Goal: Task Accomplishment & Management: Manage account settings

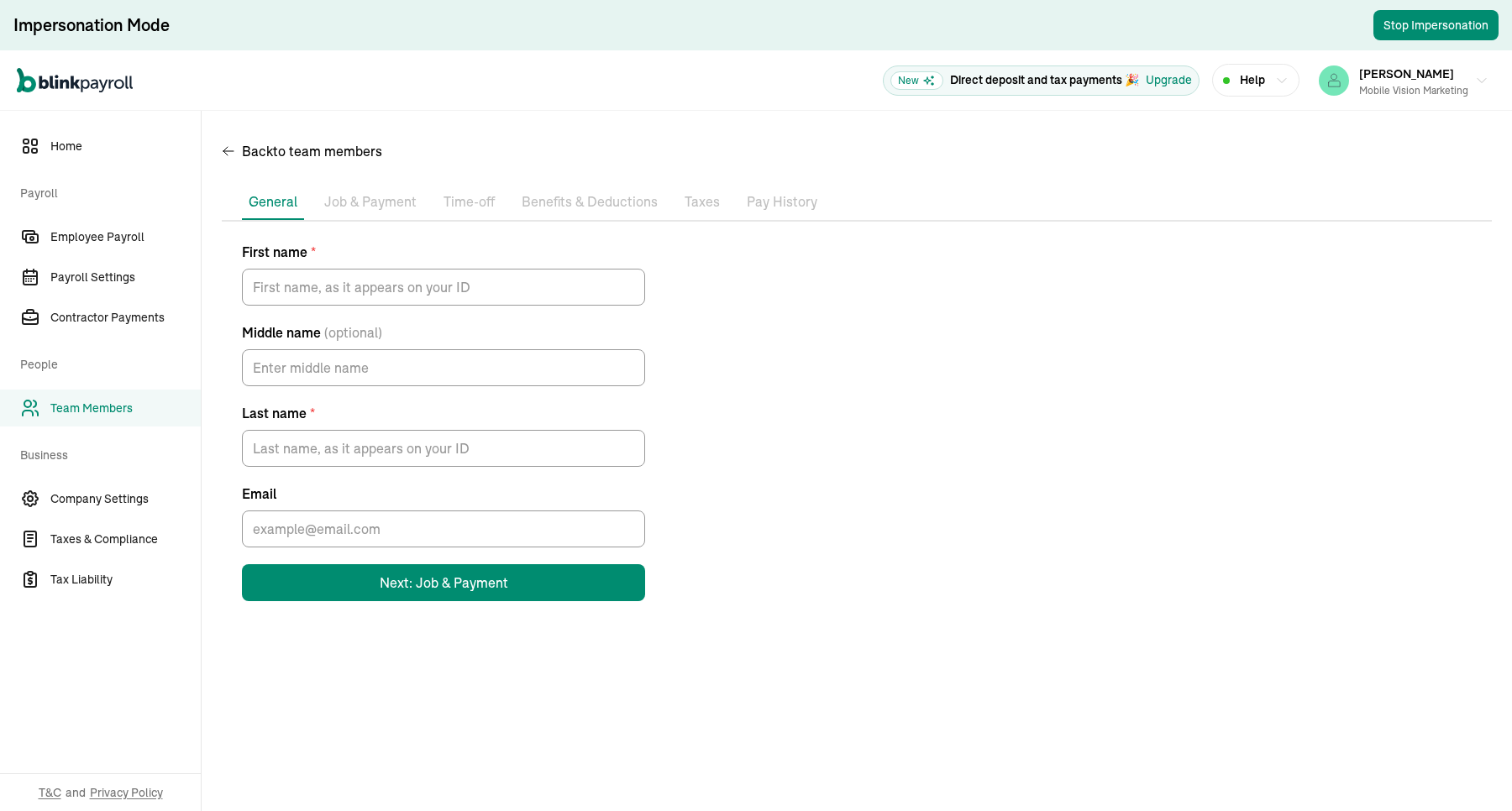
drag, startPoint x: 0, startPoint y: 0, endPoint x: 803, endPoint y: 278, distance: 849.8
click at [803, 278] on div "First name * Middle name (optional) Last name * Email Next: Job & Payment" at bounding box center [857, 422] width 1271 height 359
click at [350, 214] on li "Job & Payment" at bounding box center [370, 203] width 106 height 36
click at [367, 206] on p "Job & Payment" at bounding box center [371, 202] width 93 height 22
click at [375, 192] on p "Job & Payment" at bounding box center [371, 202] width 93 height 22
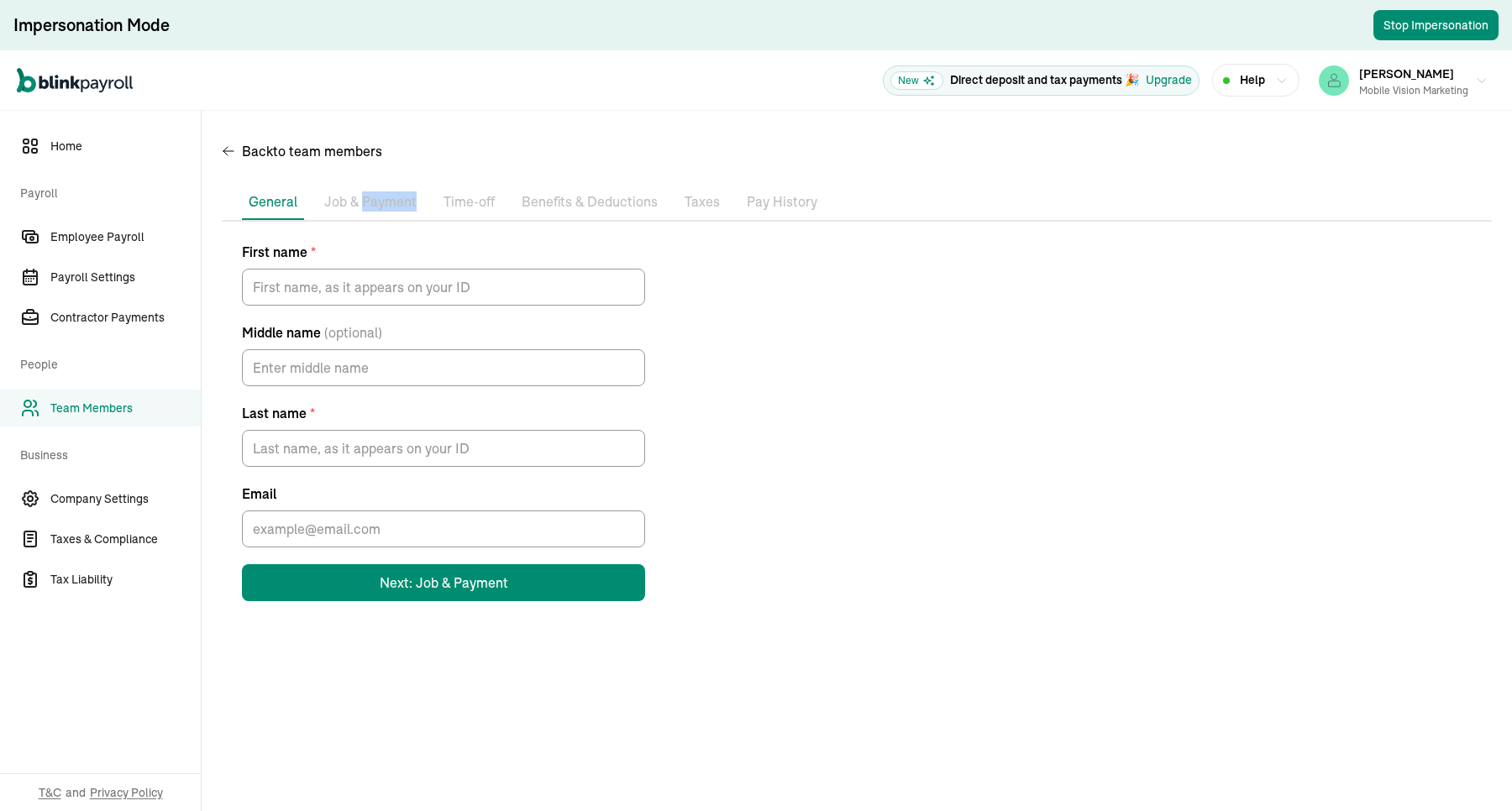
click at [375, 192] on p "Job & Payment" at bounding box center [371, 202] width 93 height 22
click at [460, 202] on p "Time-off" at bounding box center [469, 202] width 51 height 22
click at [572, 194] on p "Benefits & Deductions" at bounding box center [589, 202] width 136 height 22
drag, startPoint x: 685, startPoint y: 194, endPoint x: 756, endPoint y: 194, distance: 71.0
click at [686, 194] on p "Taxes" at bounding box center [703, 202] width 36 height 22
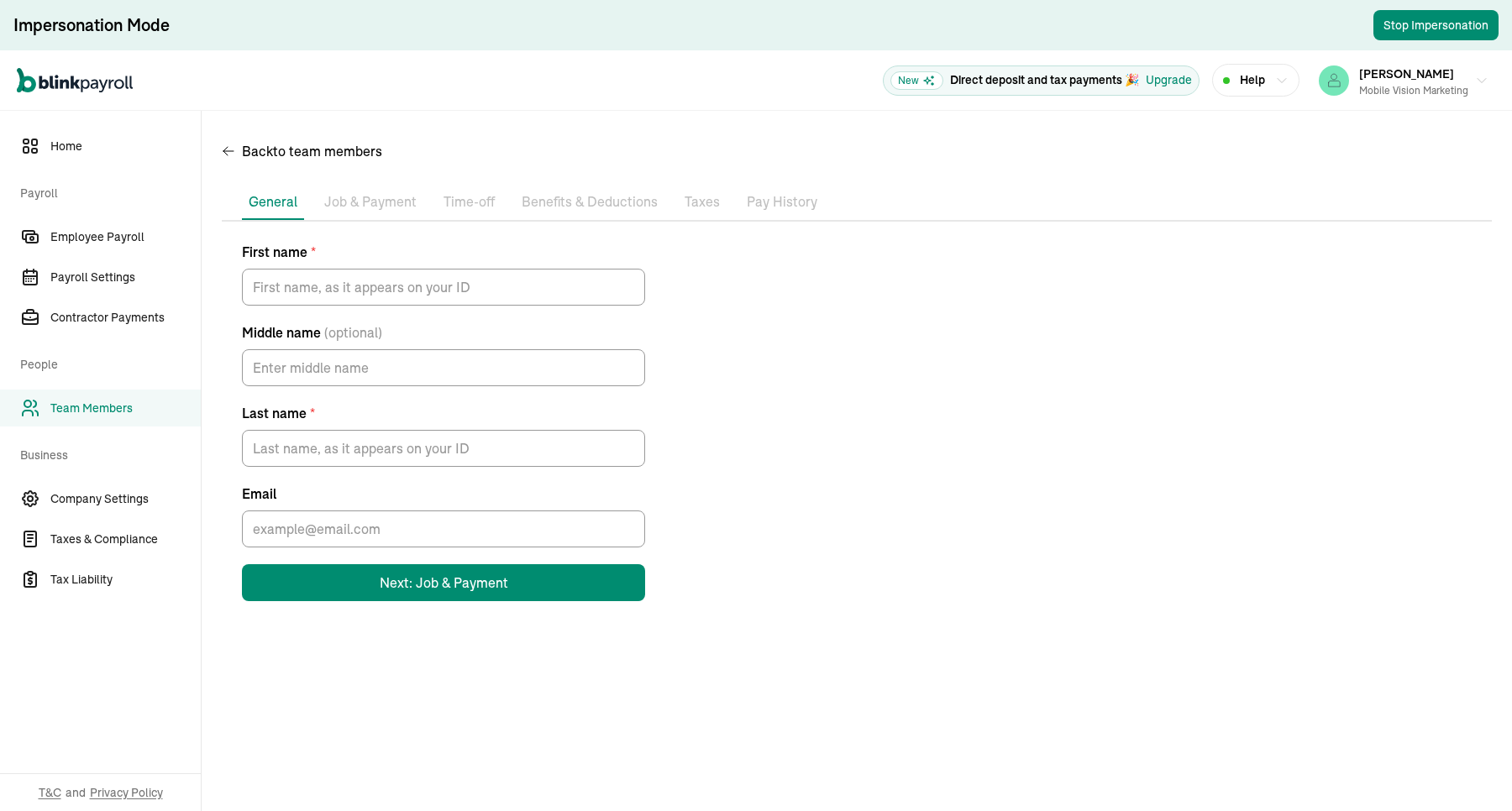
click at [786, 194] on p "Pay History" at bounding box center [781, 202] width 70 height 22
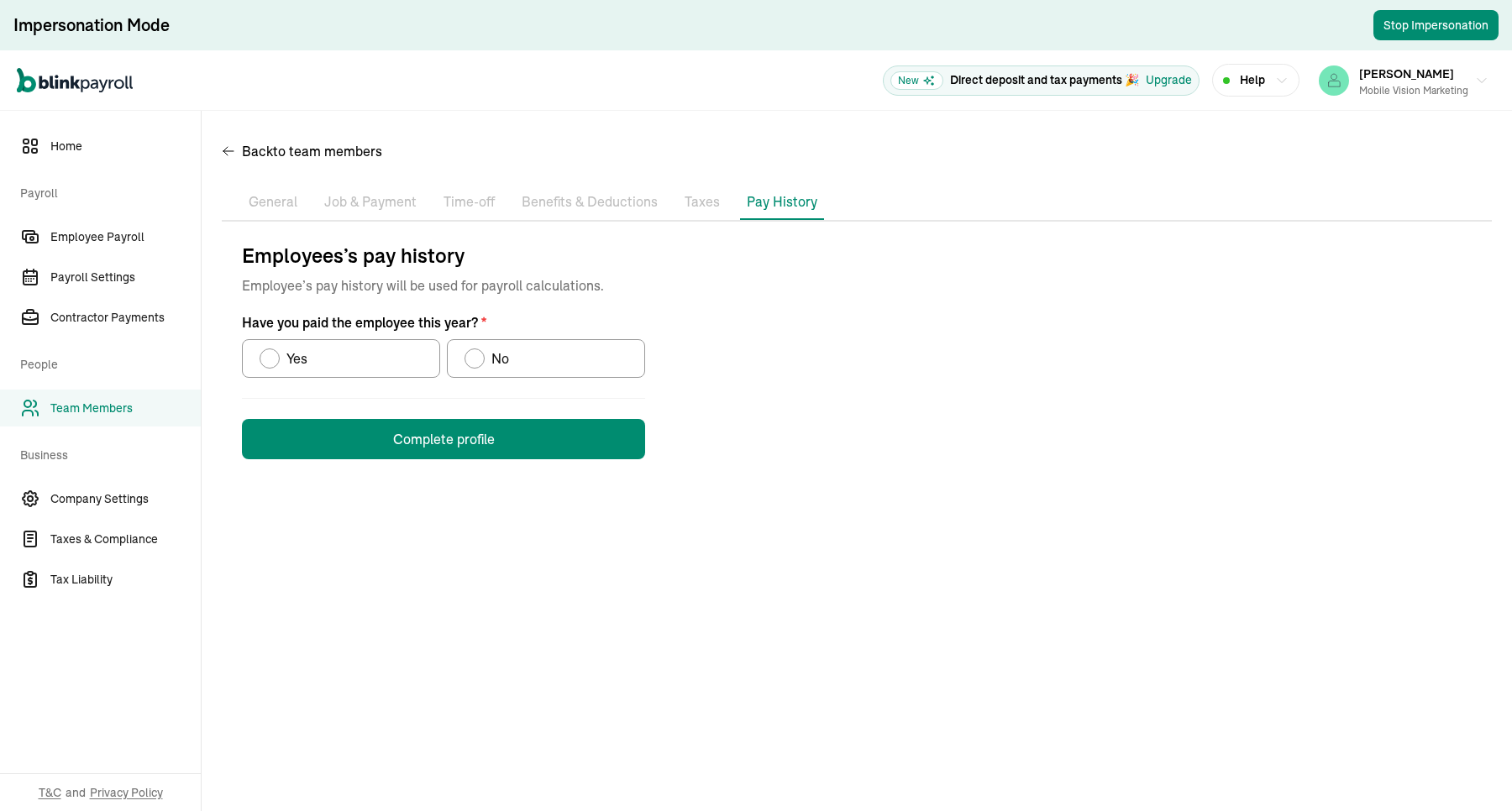
click at [363, 195] on p "Job & Payment" at bounding box center [371, 202] width 93 height 22
click at [699, 195] on p "Taxes" at bounding box center [703, 202] width 36 height 22
click at [257, 195] on p "General" at bounding box center [273, 202] width 49 height 22
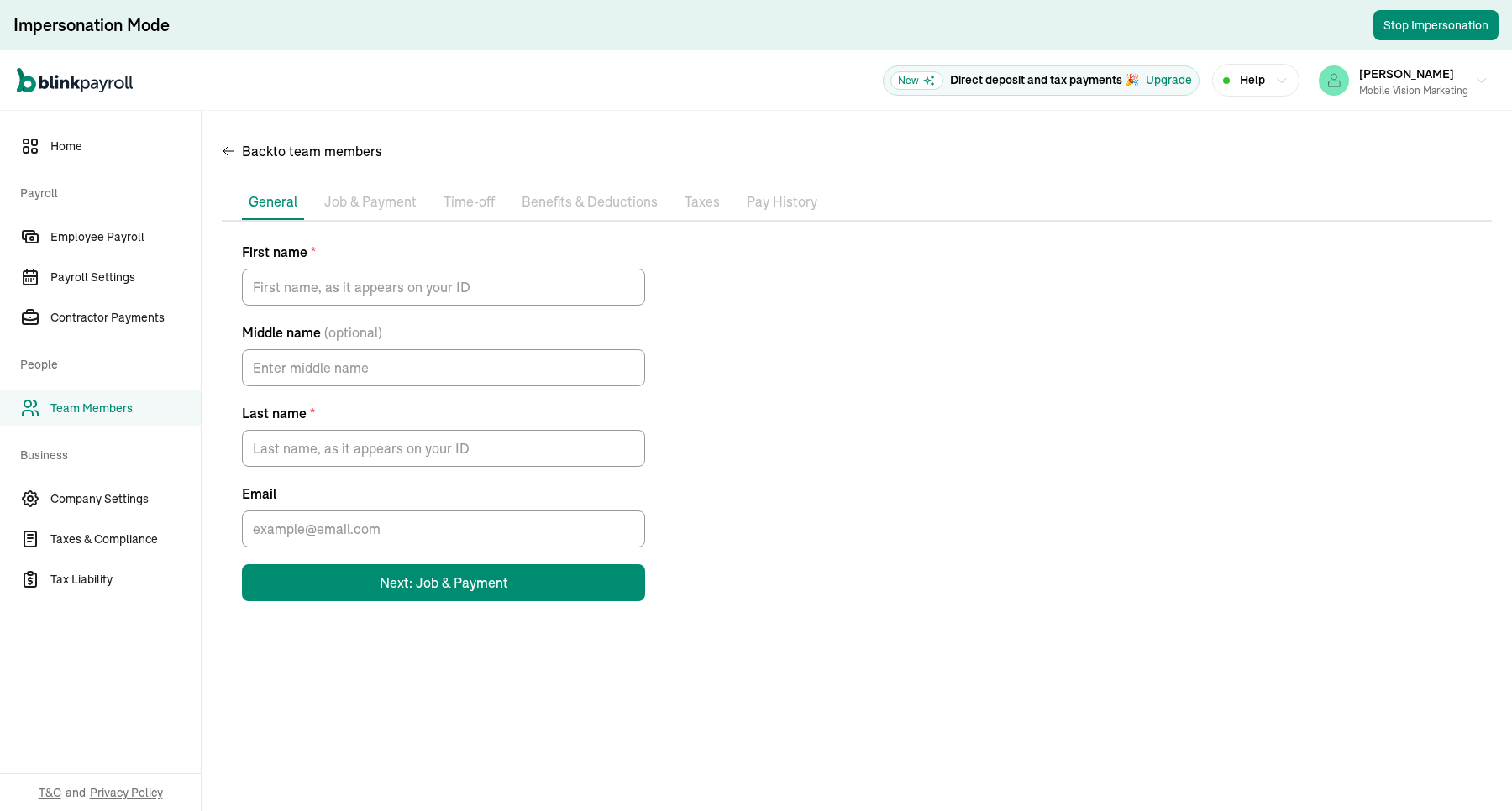
click at [368, 195] on p "Job & Payment" at bounding box center [371, 202] width 93 height 22
click at [483, 195] on p "Time-off" at bounding box center [469, 202] width 51 height 22
click at [574, 194] on p "Benefits & Deductions" at bounding box center [589, 202] width 136 height 22
click at [720, 194] on ul "Pay Stubs General Job & Payment Time-off Benefits & Deductions Documents Taxes …" at bounding box center [857, 203] width 1271 height 36
drag, startPoint x: 687, startPoint y: 194, endPoint x: 735, endPoint y: 194, distance: 48.0
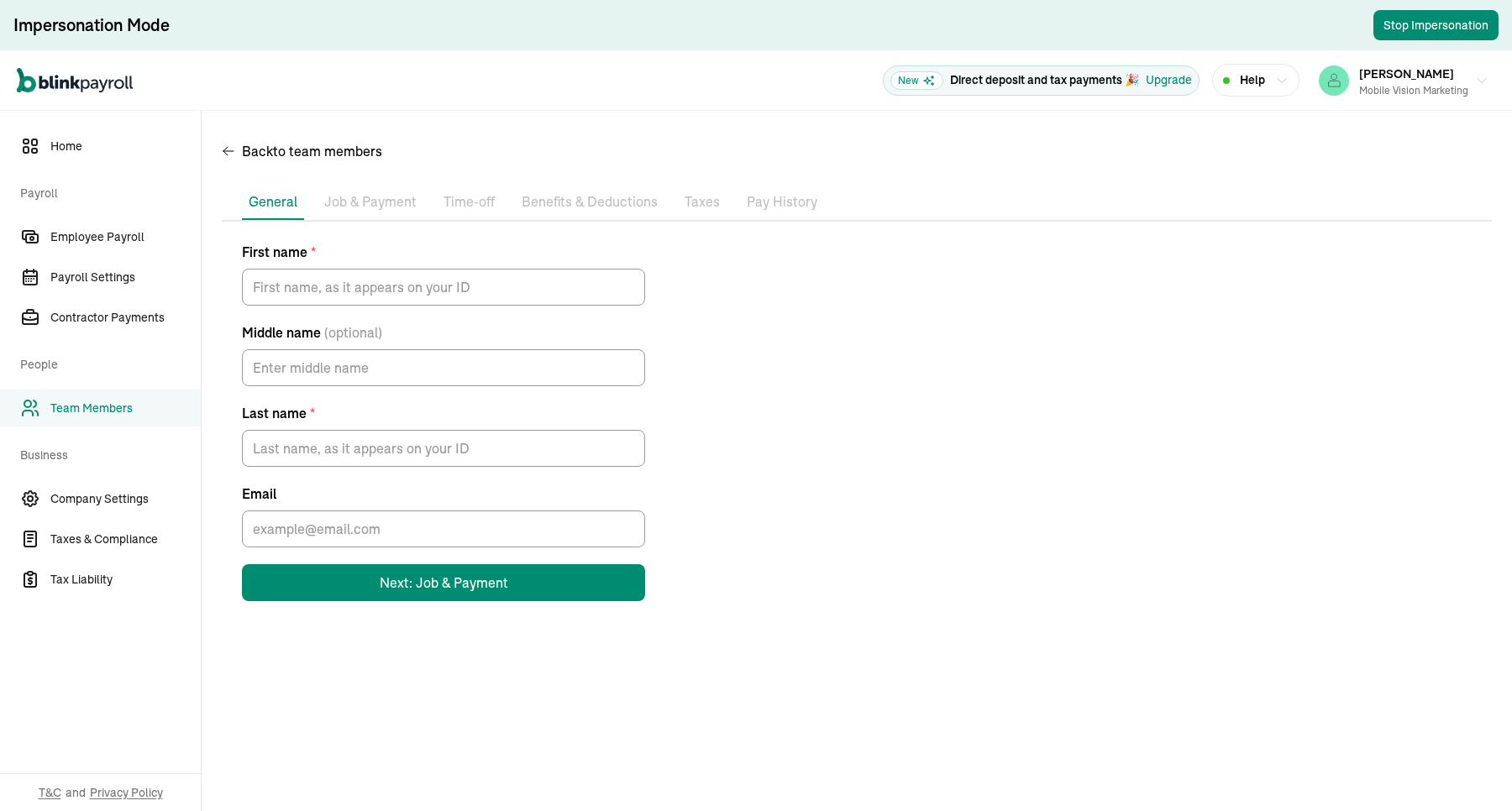
click at [697, 194] on p "Taxes" at bounding box center [703, 202] width 36 height 22
click at [699, 198] on p "Taxes" at bounding box center [703, 202] width 36 height 22
click at [758, 194] on p "Pay History" at bounding box center [781, 202] width 70 height 22
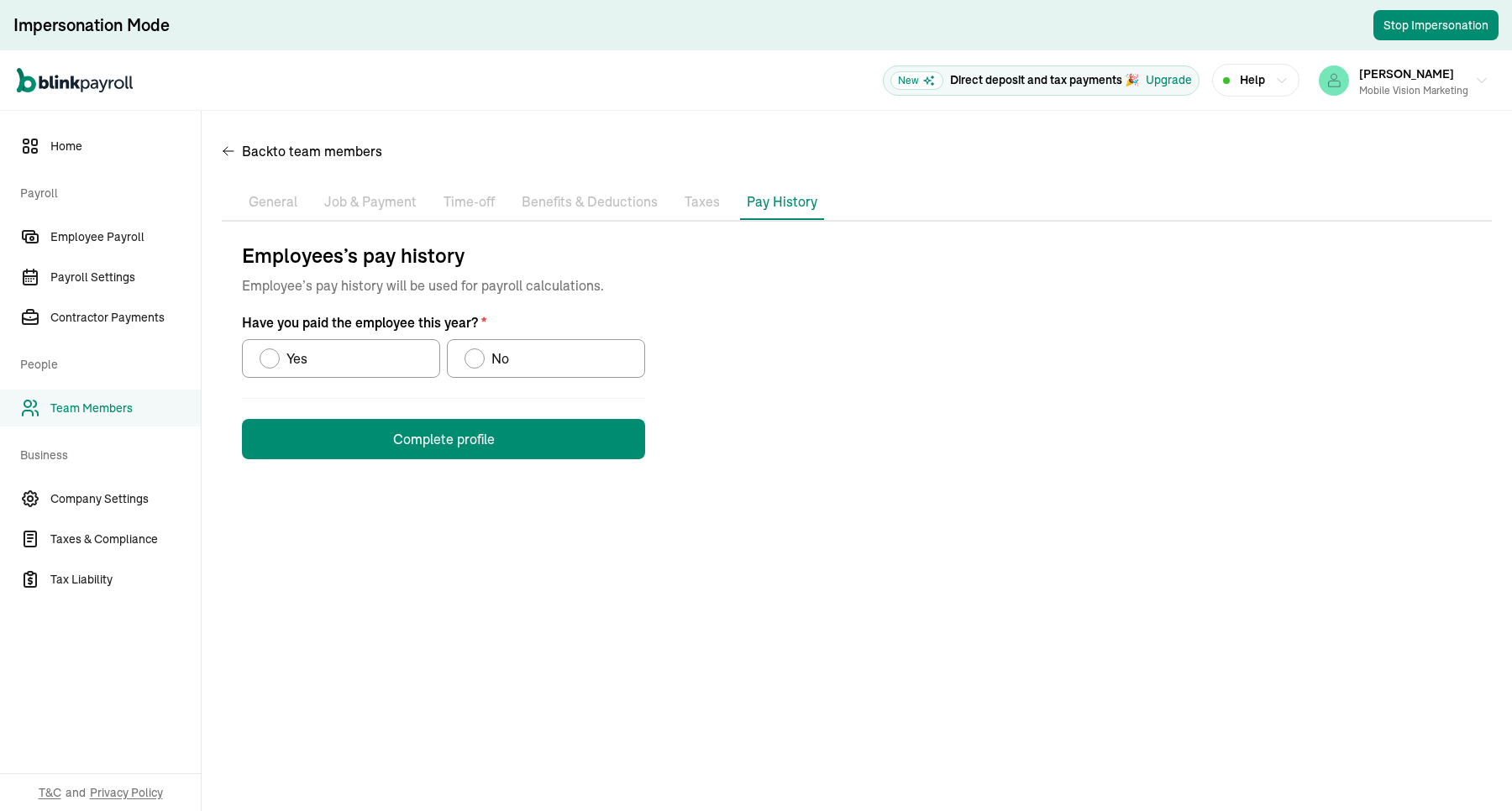
click at [678, 194] on li "Taxes" at bounding box center [703, 203] width 49 height 36
